Goal: Task Accomplishment & Management: Use online tool/utility

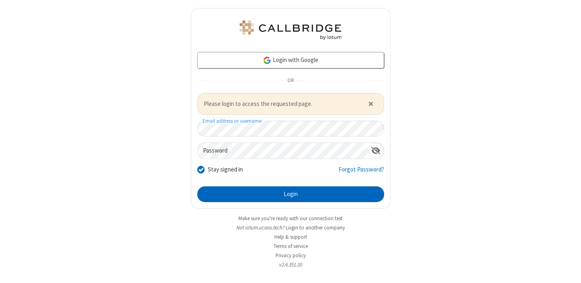
click at [303, 196] on button "Login" at bounding box center [290, 195] width 187 height 16
